Goal: Navigation & Orientation: Find specific page/section

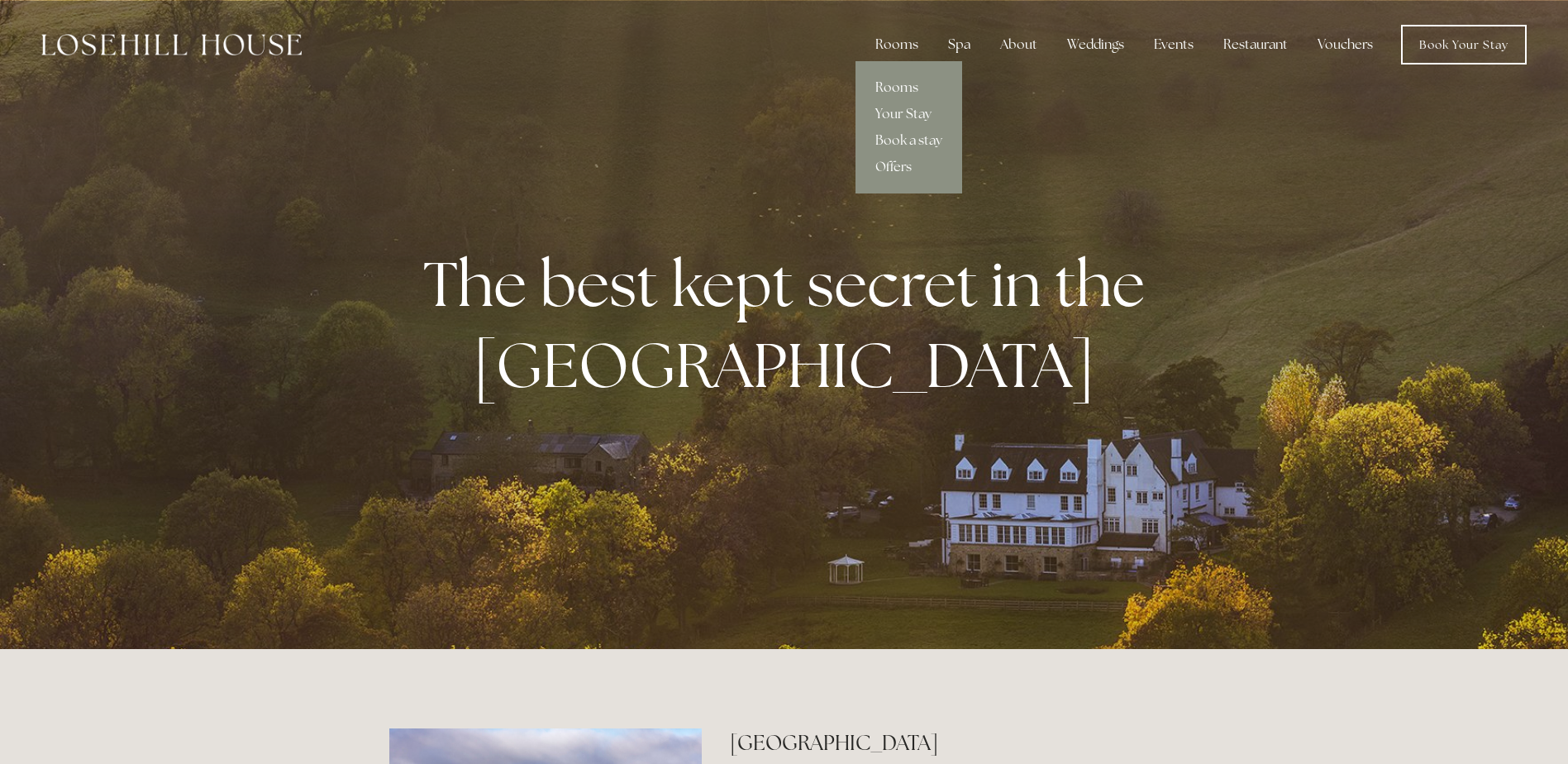
click at [882, 93] on link "Rooms" at bounding box center [909, 87] width 107 height 26
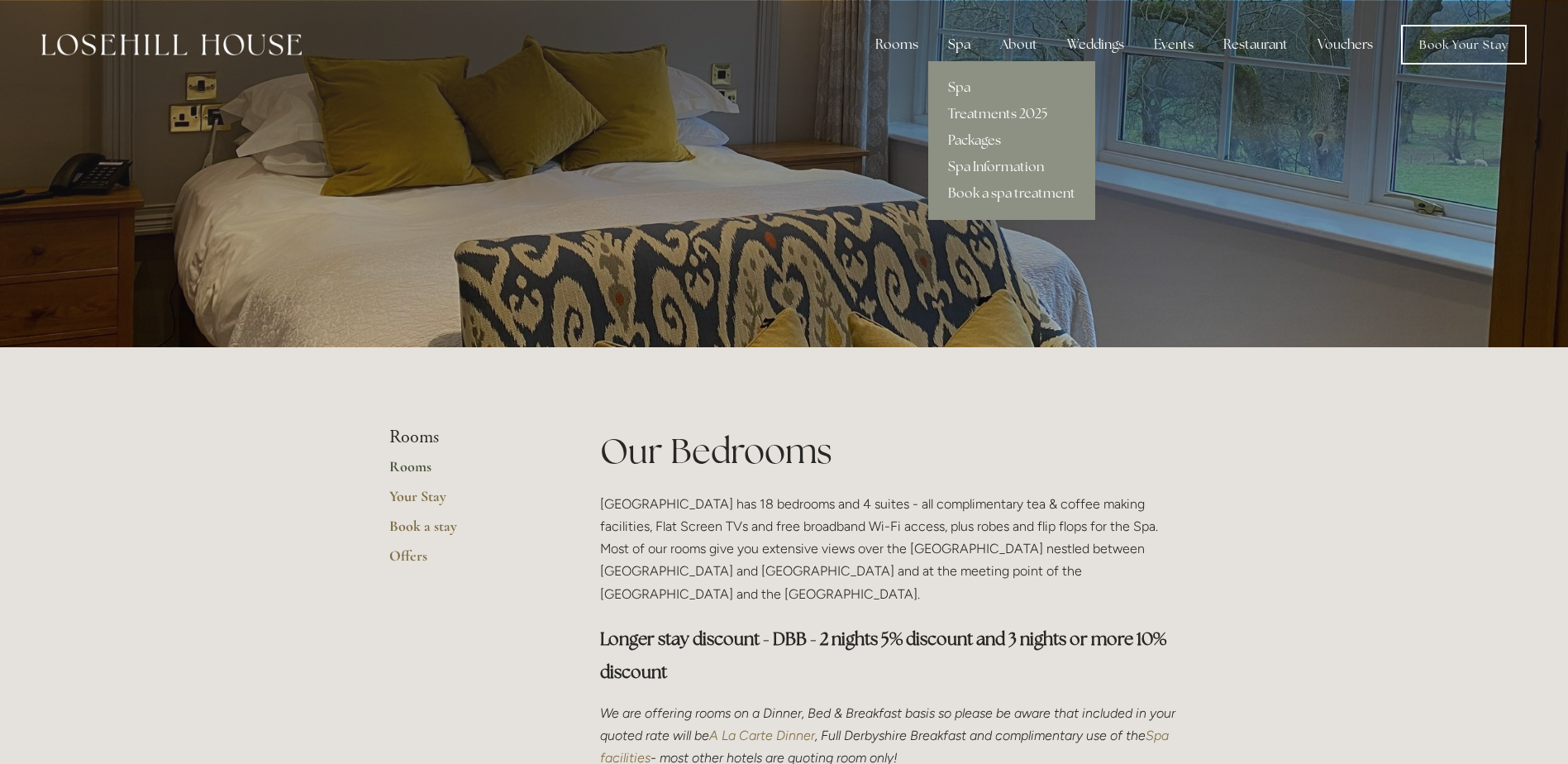
click at [964, 41] on div "Spa" at bounding box center [959, 44] width 49 height 33
